Goal: Information Seeking & Learning: Learn about a topic

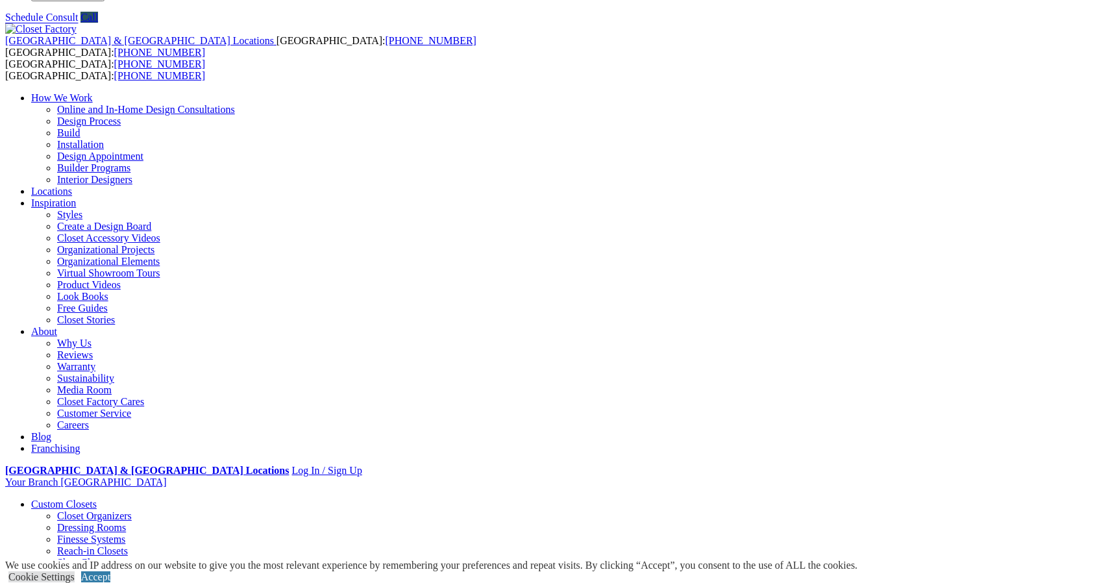
scroll to position [34, 0]
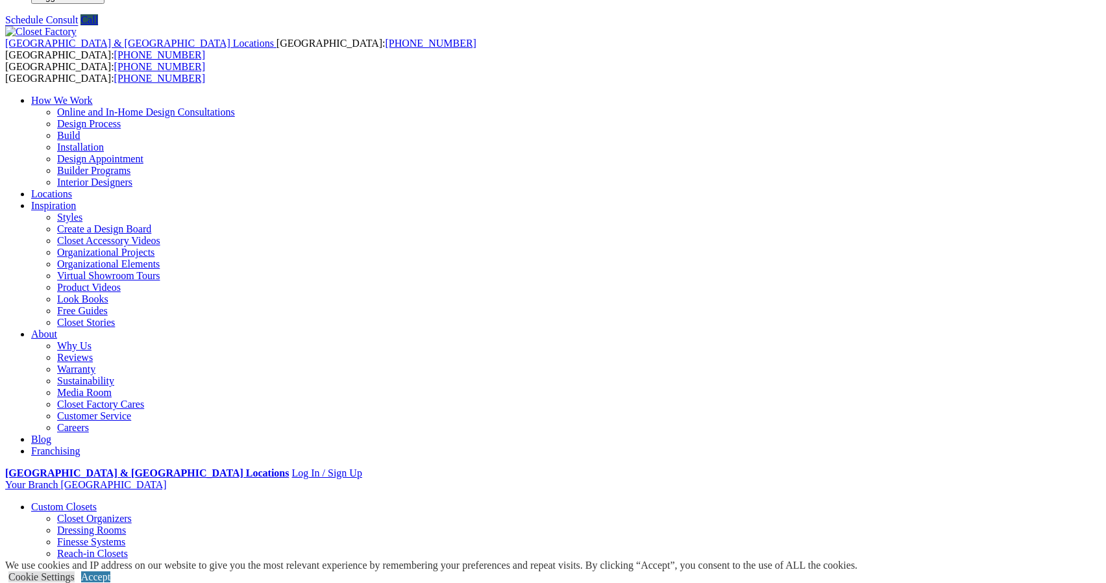
click at [62, 525] on link "Dressing Rooms" at bounding box center [91, 530] width 69 height 11
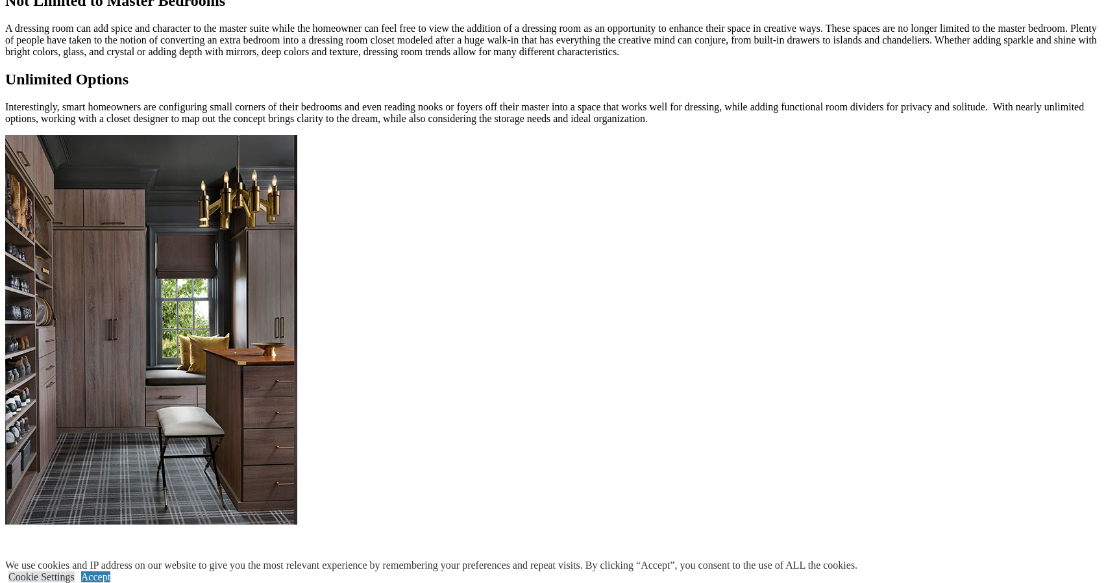
scroll to position [1237, 0]
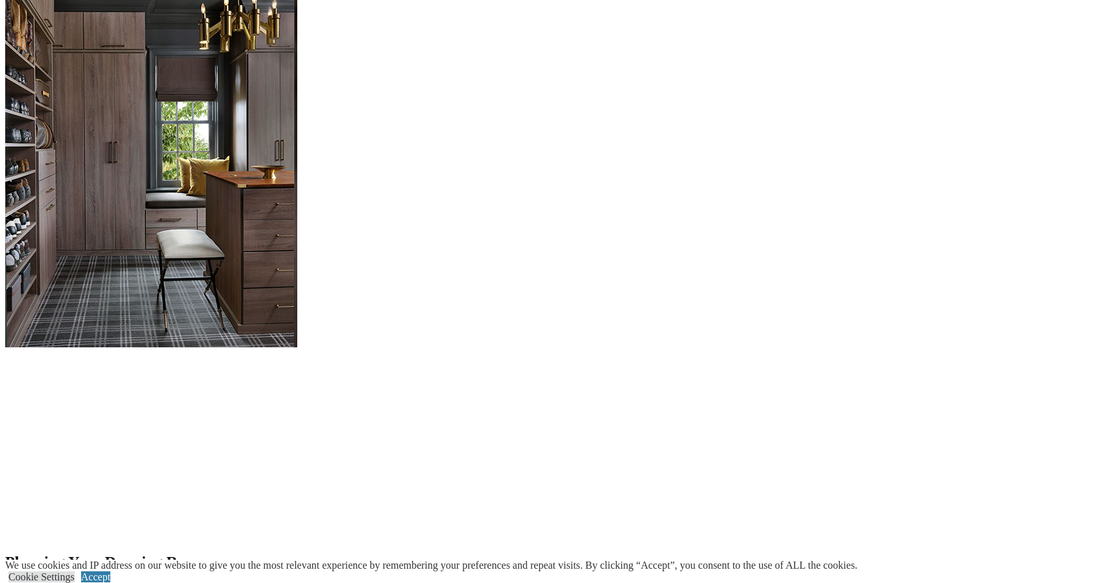
scroll to position [1182, 0]
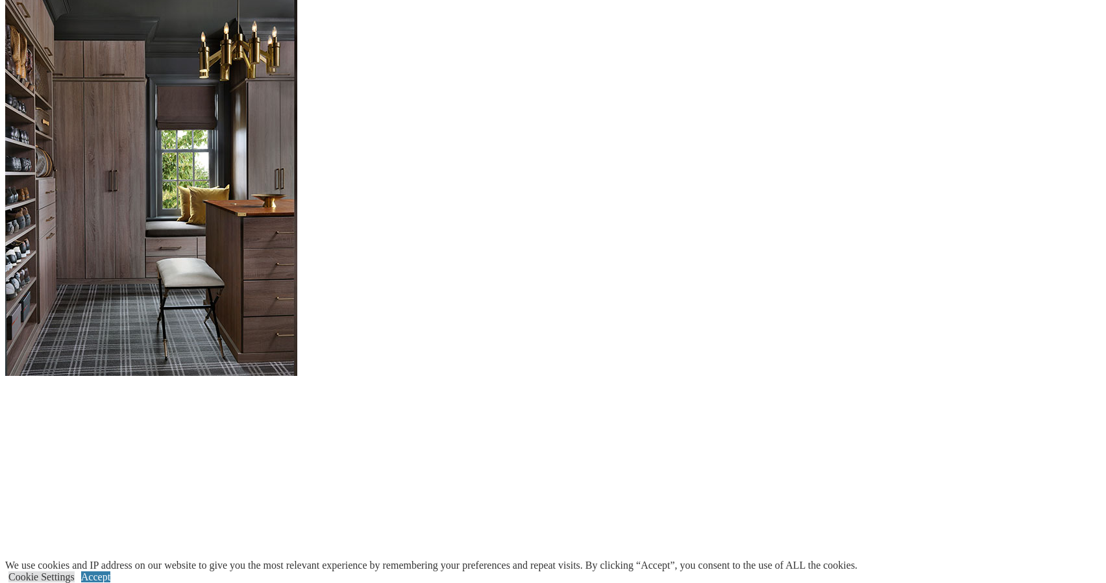
click at [82, 193] on section "Planning Your Dressing Room Purpose Consider if you will store your entire ward…" at bounding box center [553, 574] width 1096 height 1177
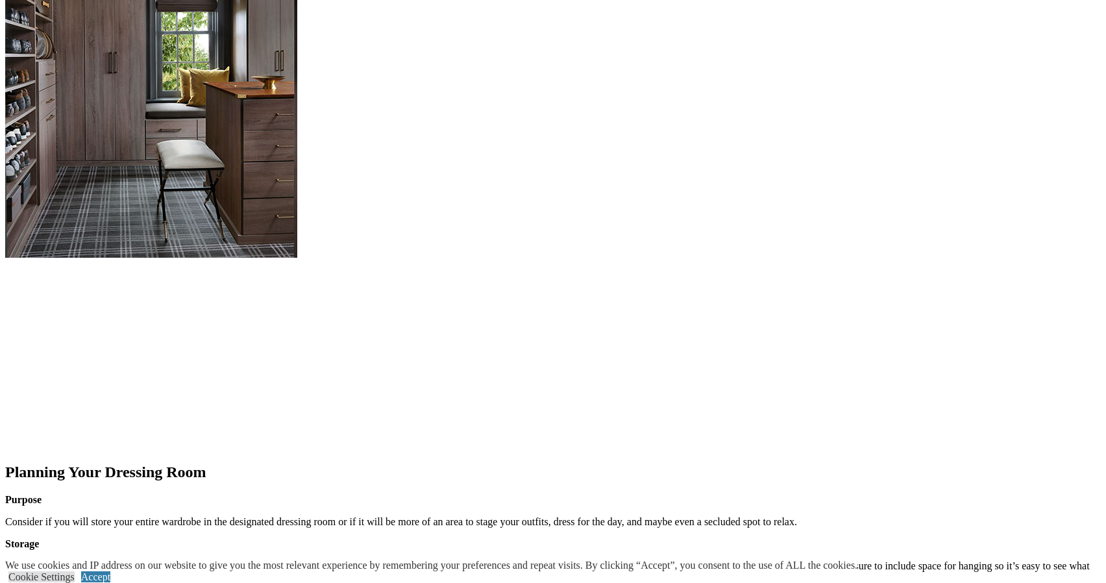
click at [77, 194] on section "Planning Your Dressing Room Purpose Consider if you will store your entire ward…" at bounding box center [553, 456] width 1096 height 1177
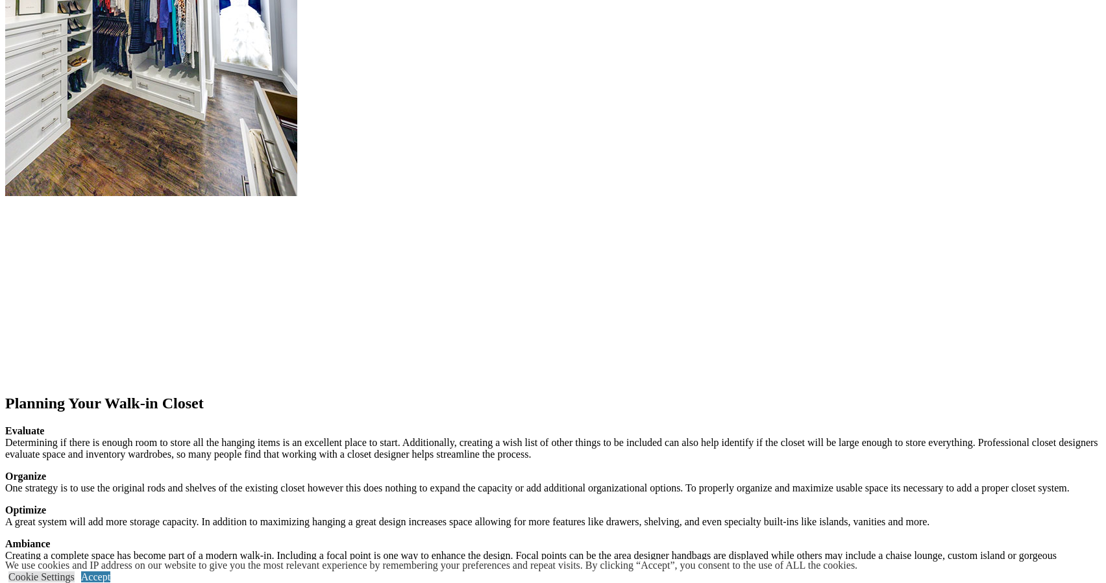
scroll to position [1592, 0]
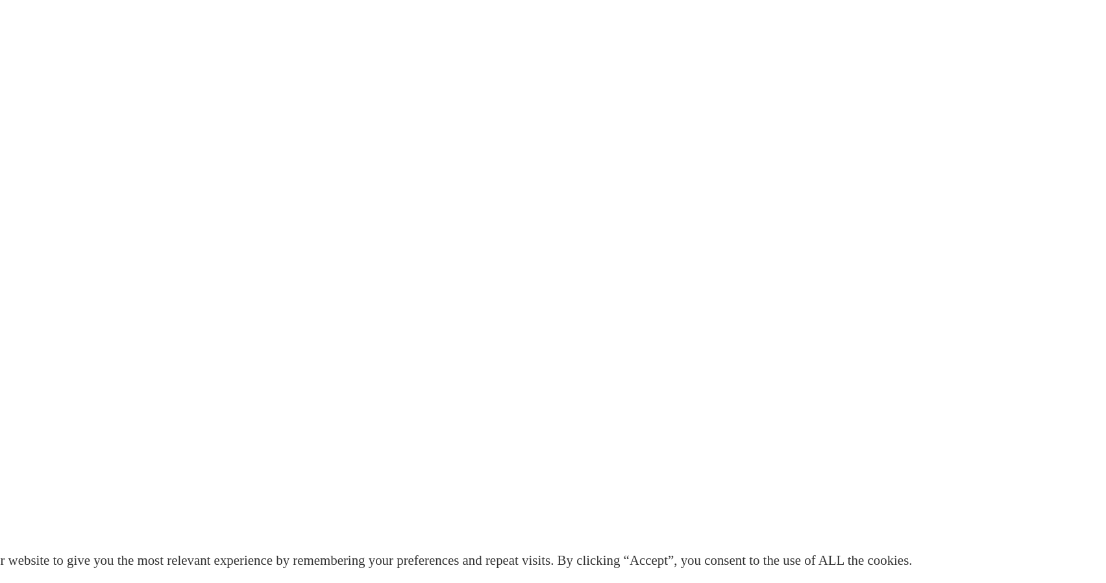
scroll to position [2355, 0]
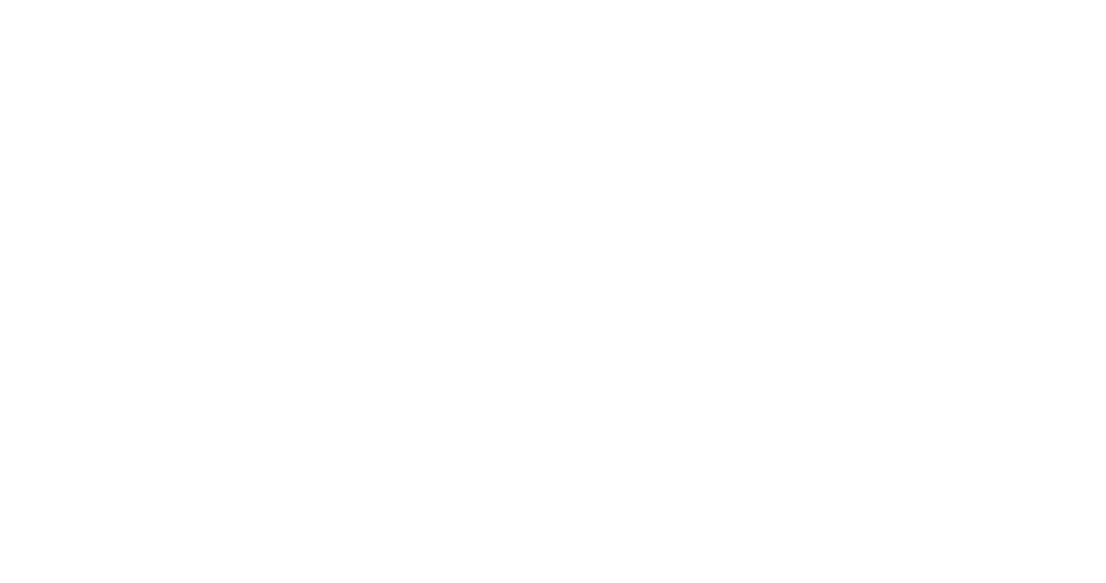
scroll to position [2715, 0]
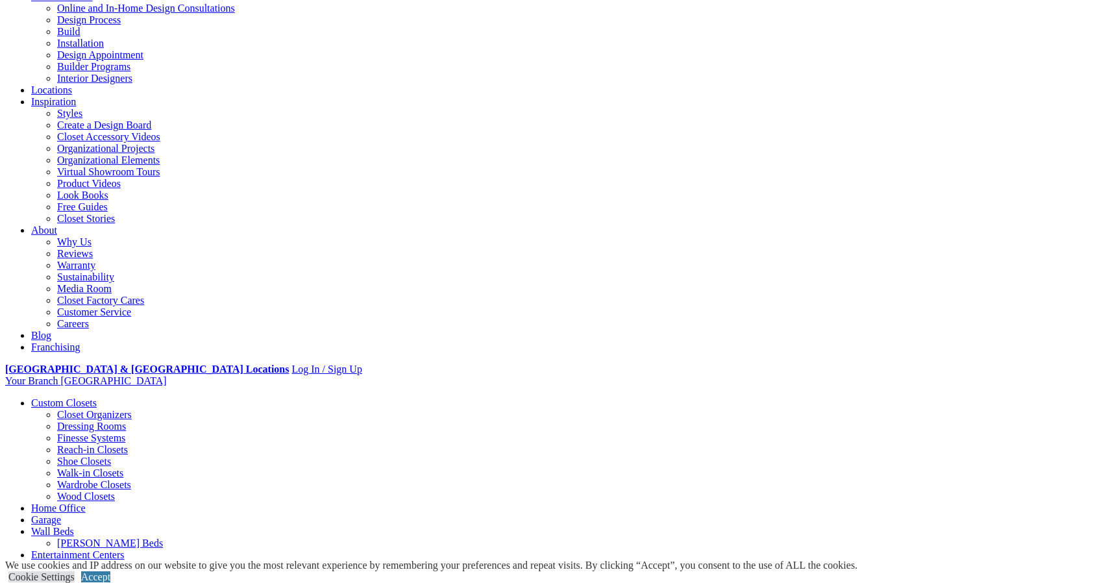
scroll to position [141, 0]
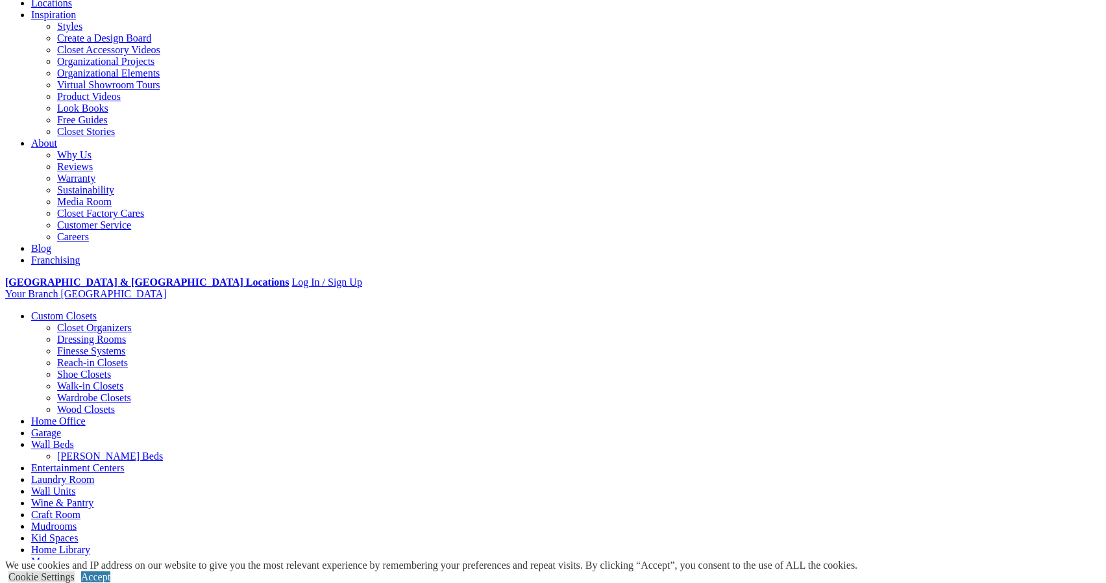
scroll to position [0, 0]
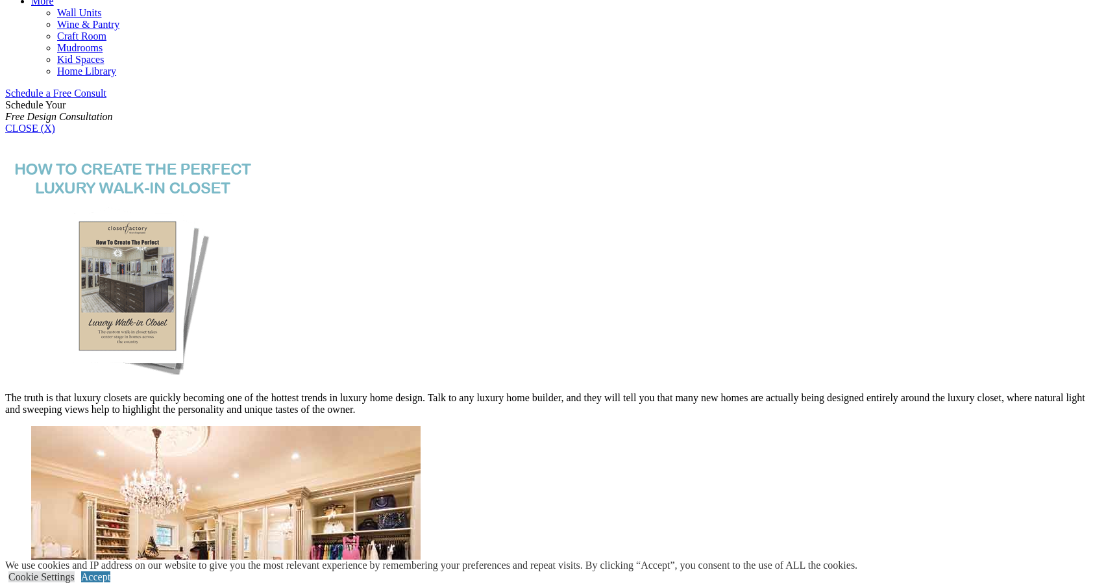
scroll to position [795, 0]
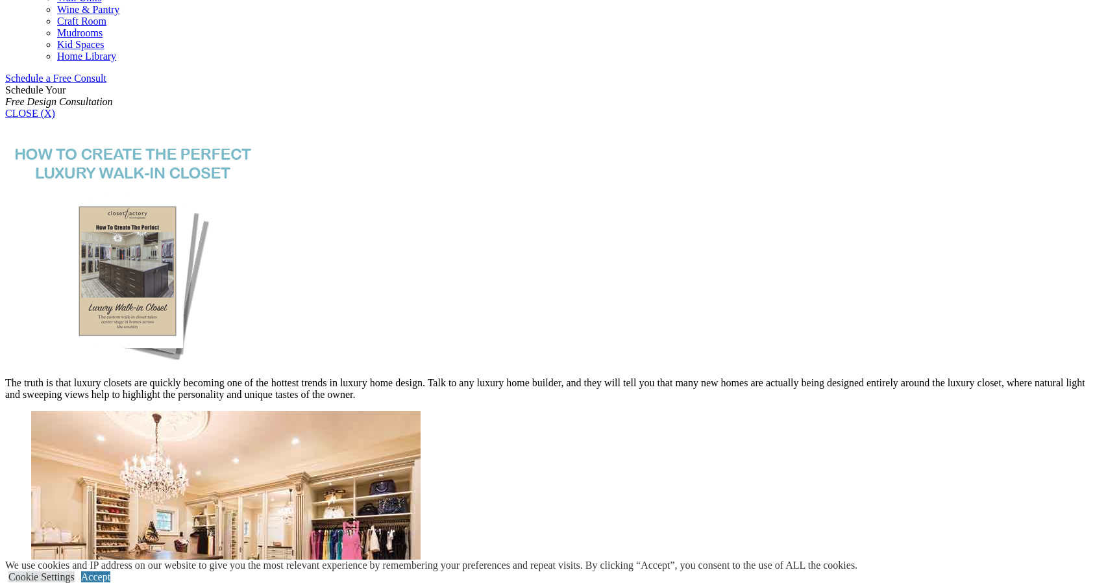
scroll to position [801, 0]
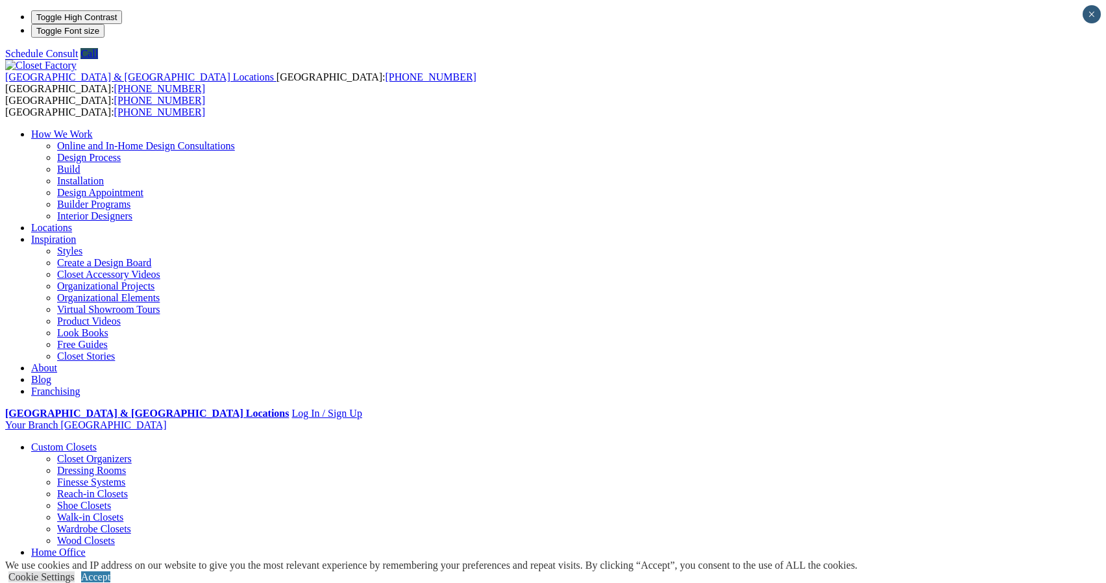
click at [108, 339] on link "Free Guides" at bounding box center [82, 344] width 51 height 11
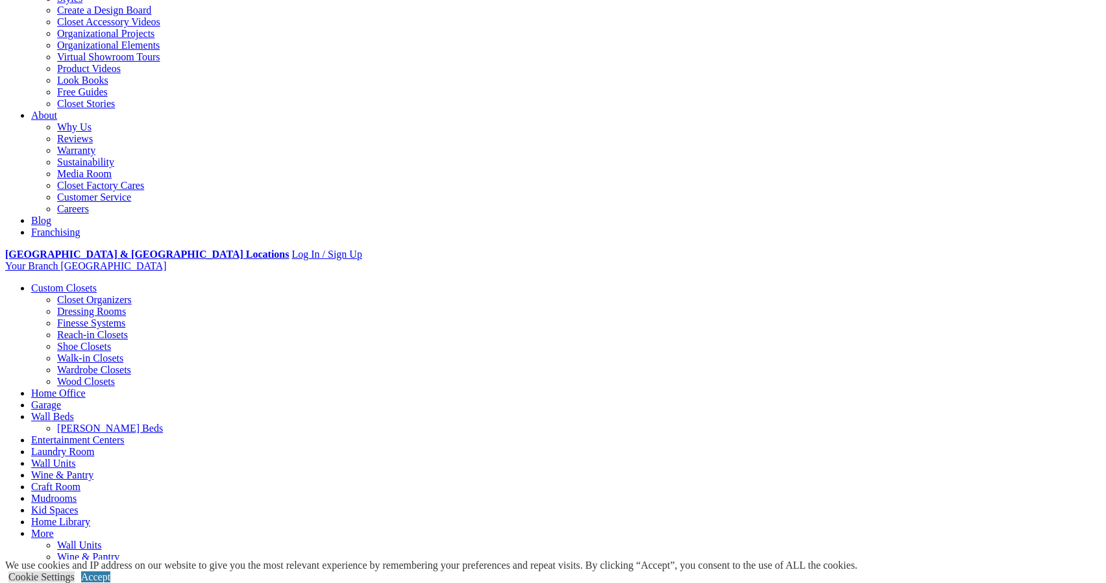
scroll to position [256, 0]
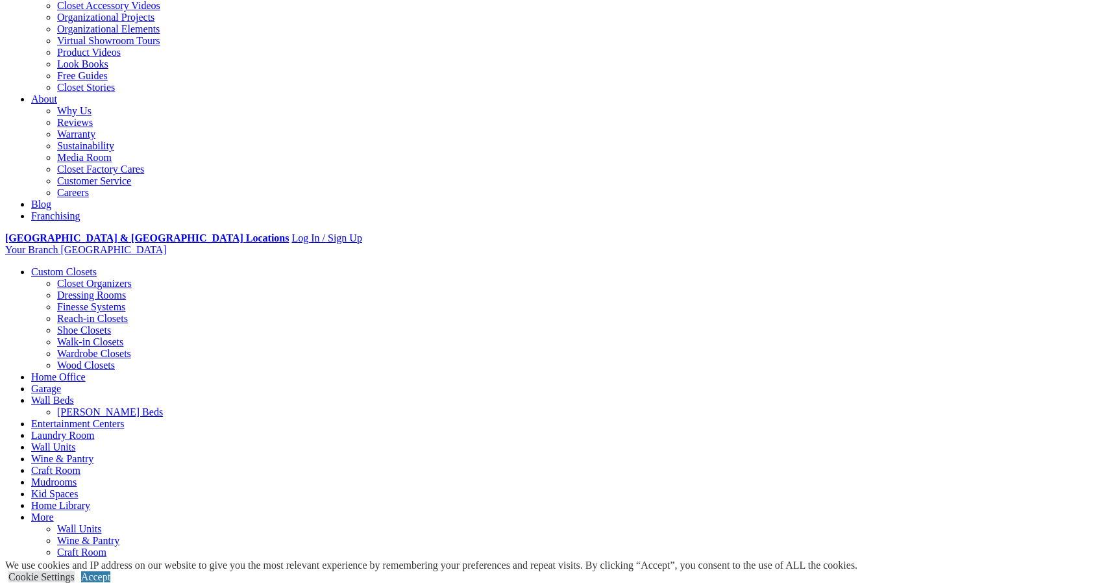
scroll to position [282, 0]
